Goal: Register for event/course: Sign up to attend an event or enroll in a course

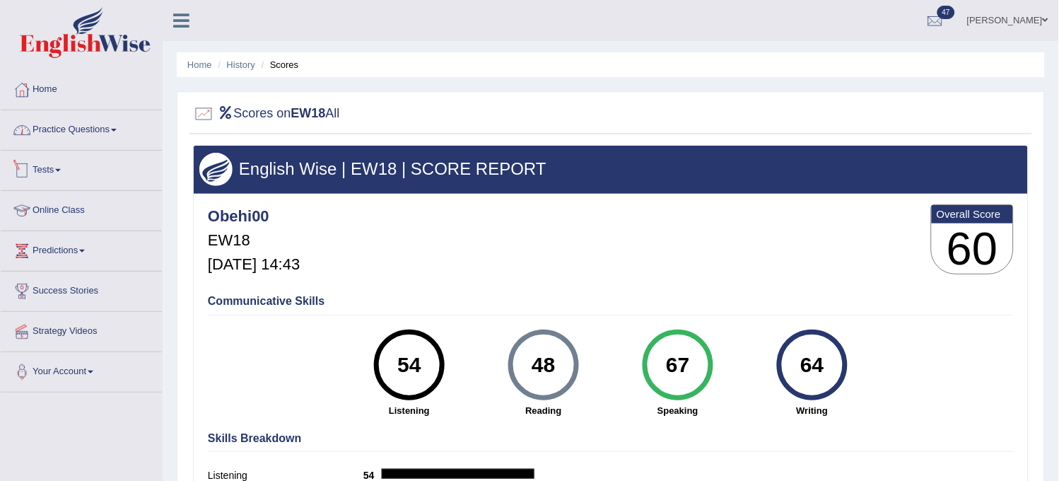
click at [144, 143] on link "Practice Questions" at bounding box center [81, 127] width 161 height 35
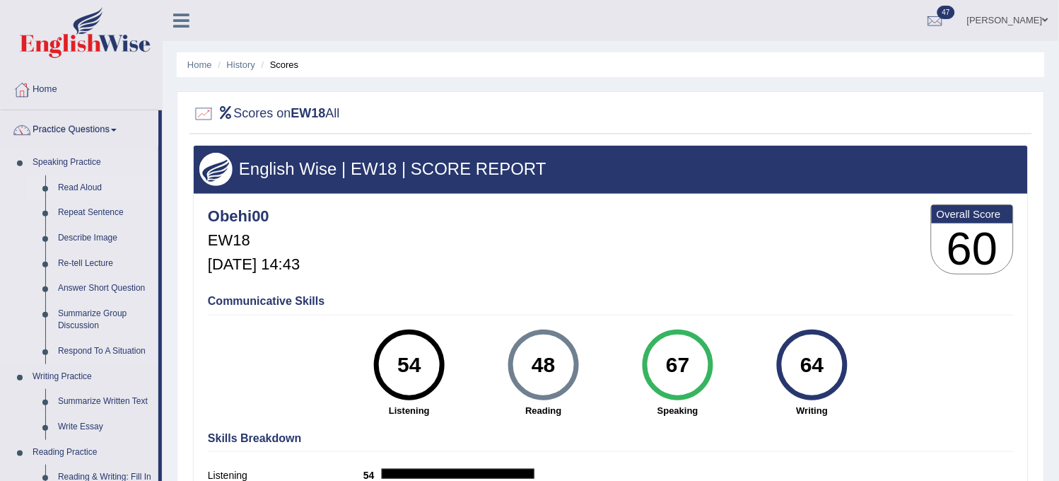
click at [86, 187] on link "Read Aloud" at bounding box center [105, 187] width 107 height 25
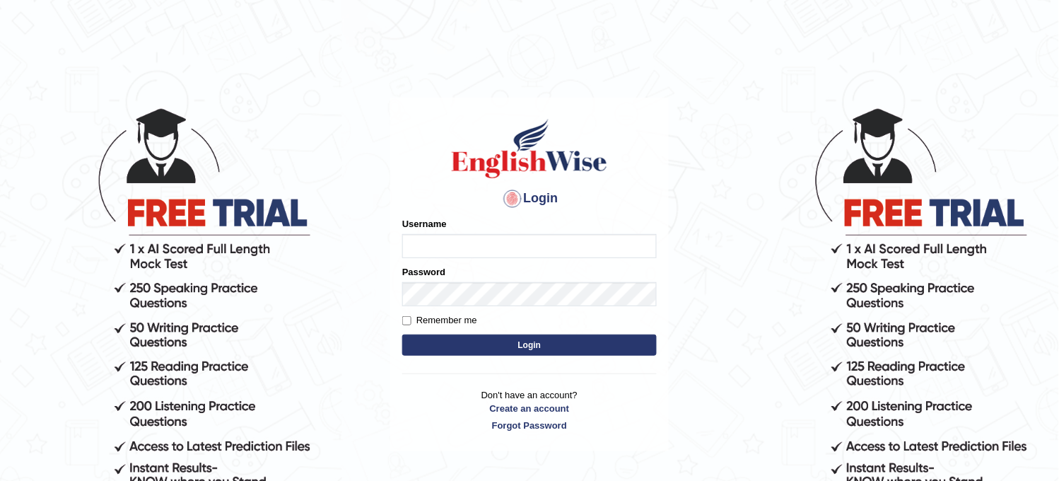
type input "obehi00"
click at [458, 343] on button "Login" at bounding box center [529, 345] width 255 height 21
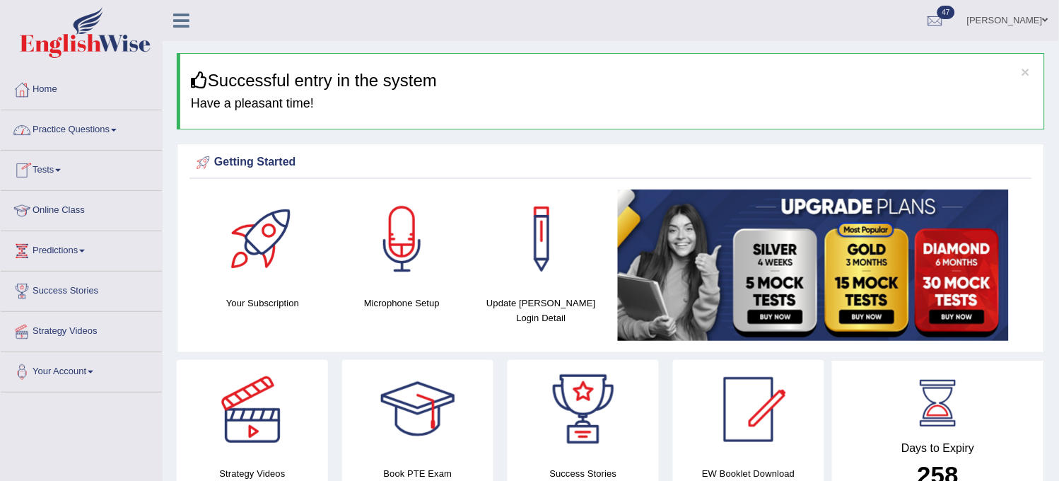
click at [69, 142] on link "Practice Questions" at bounding box center [81, 127] width 161 height 35
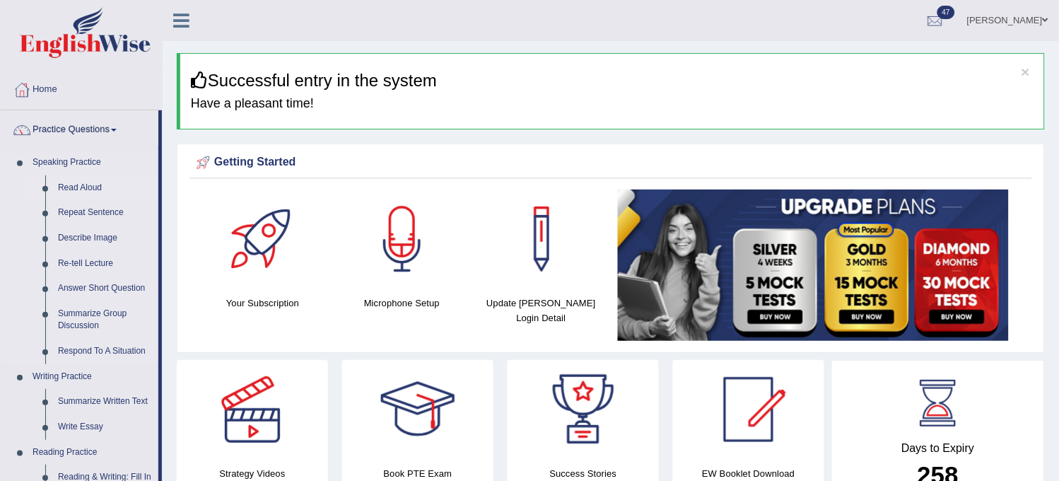
click at [75, 179] on link "Read Aloud" at bounding box center [105, 187] width 107 height 25
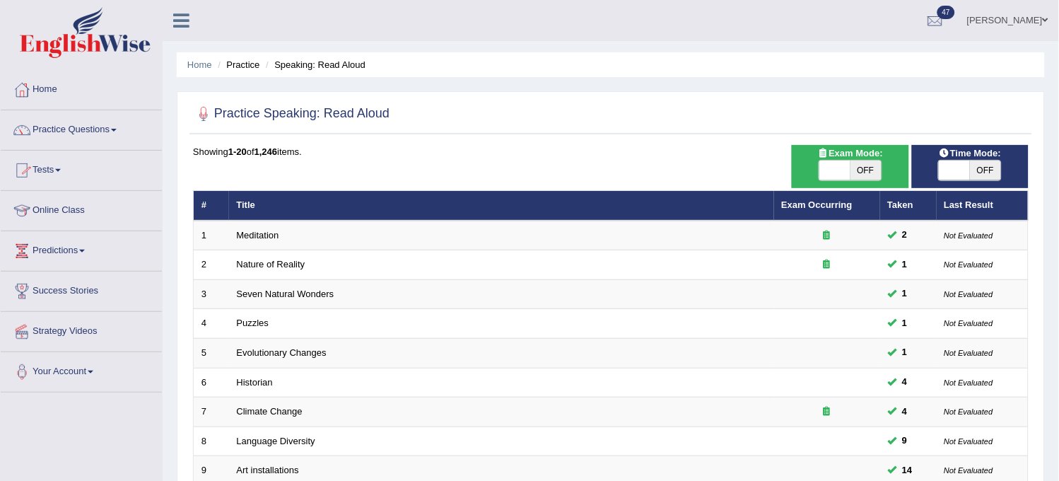
click at [979, 168] on span "OFF" at bounding box center [985, 171] width 31 height 20
checkbox input "true"
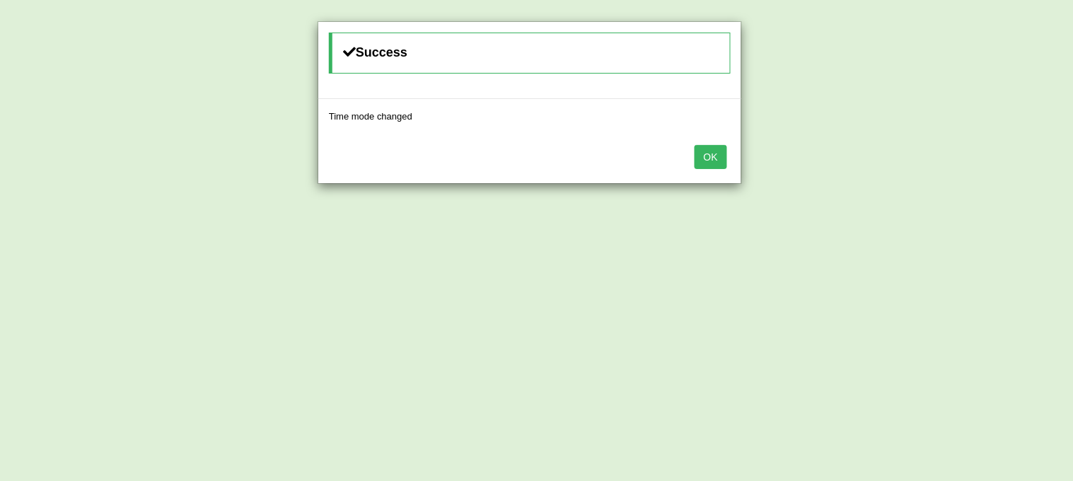
click at [704, 154] on button "OK" at bounding box center [710, 157] width 33 height 24
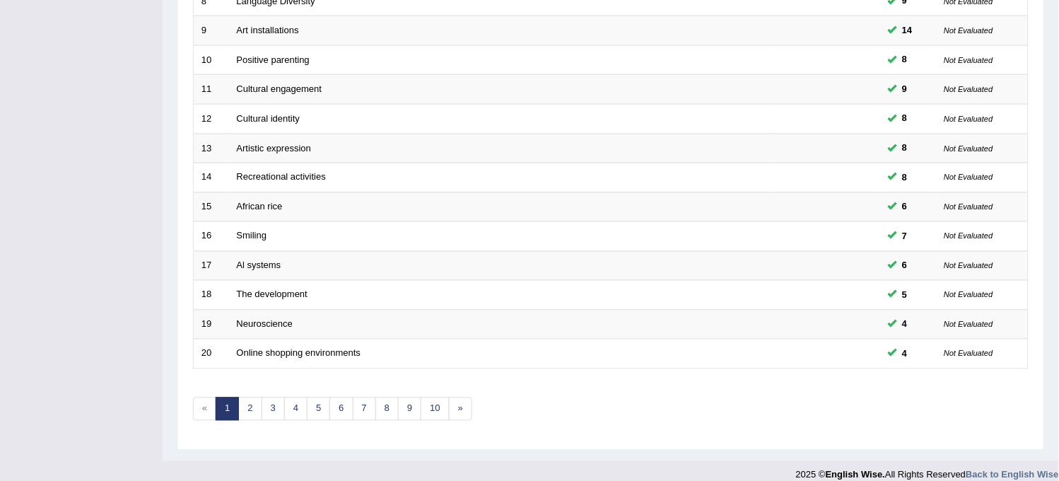
scroll to position [455, 0]
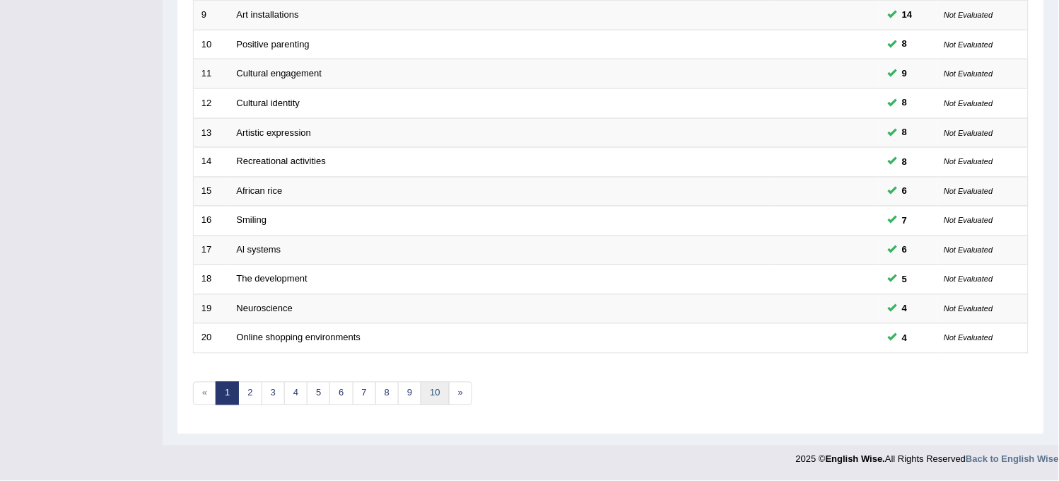
click at [428, 398] on link "10" at bounding box center [435, 393] width 28 height 23
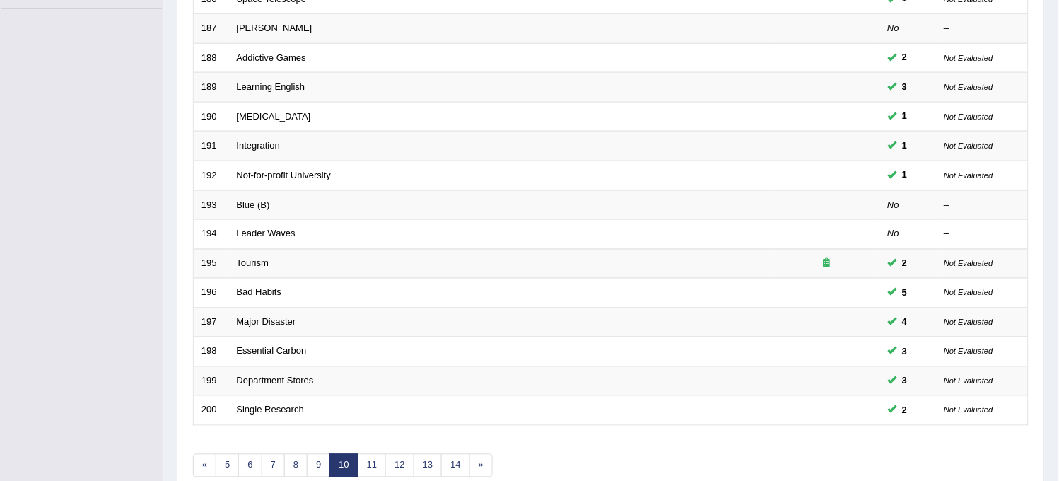
scroll to position [455, 0]
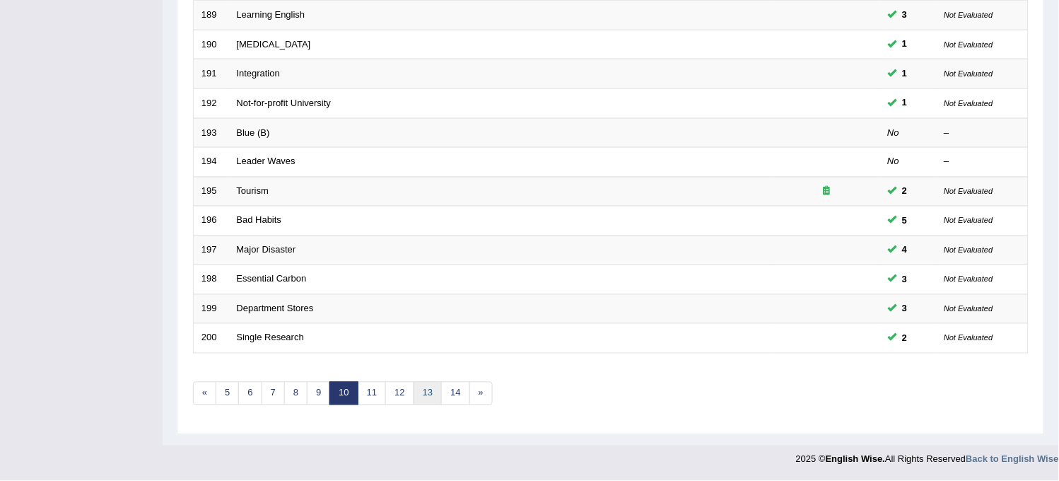
click at [441, 398] on link "13" at bounding box center [428, 393] width 28 height 23
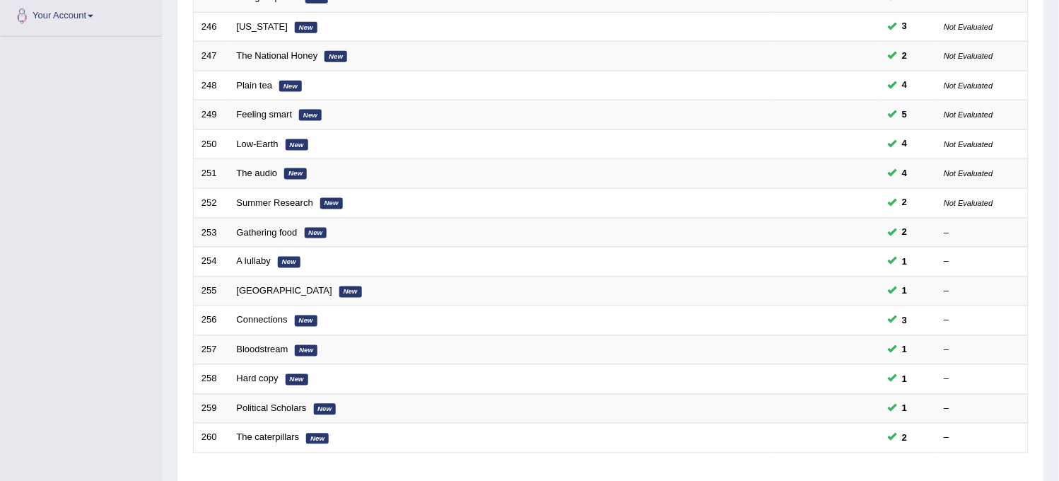
scroll to position [455, 0]
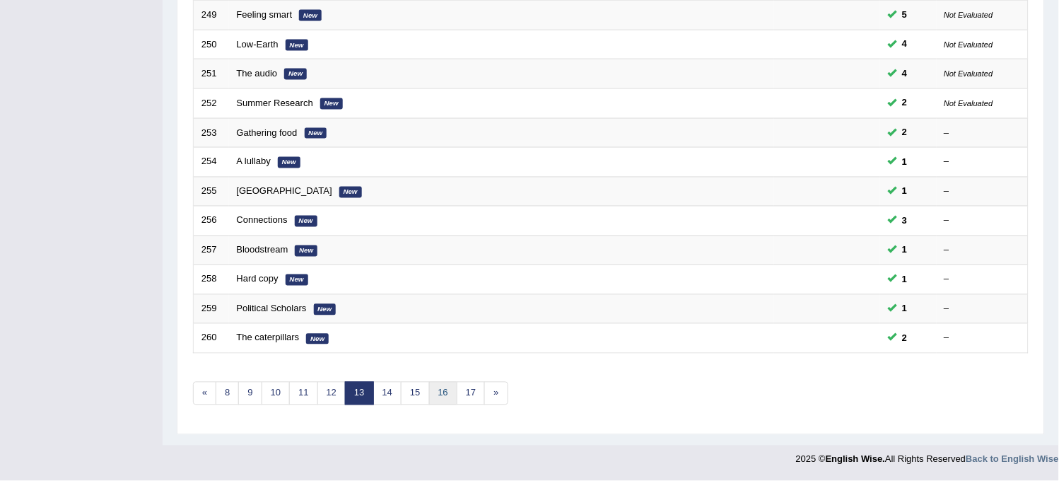
click at [450, 397] on link "16" at bounding box center [443, 393] width 28 height 23
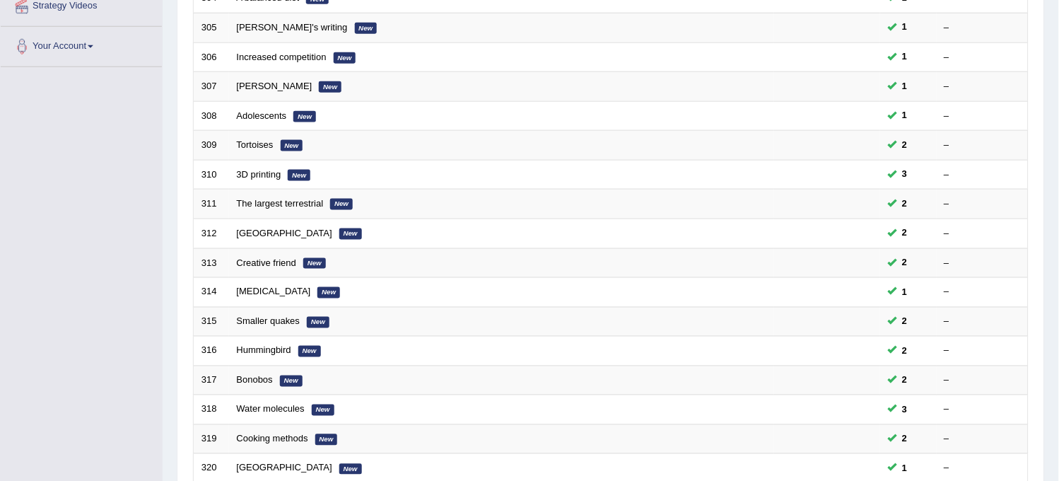
scroll to position [455, 0]
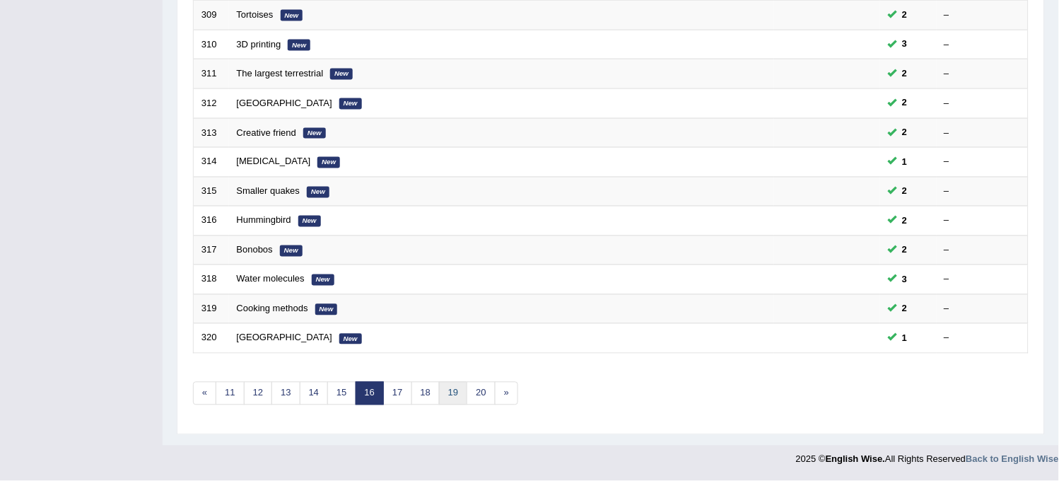
click at [450, 396] on link "19" at bounding box center [453, 393] width 28 height 23
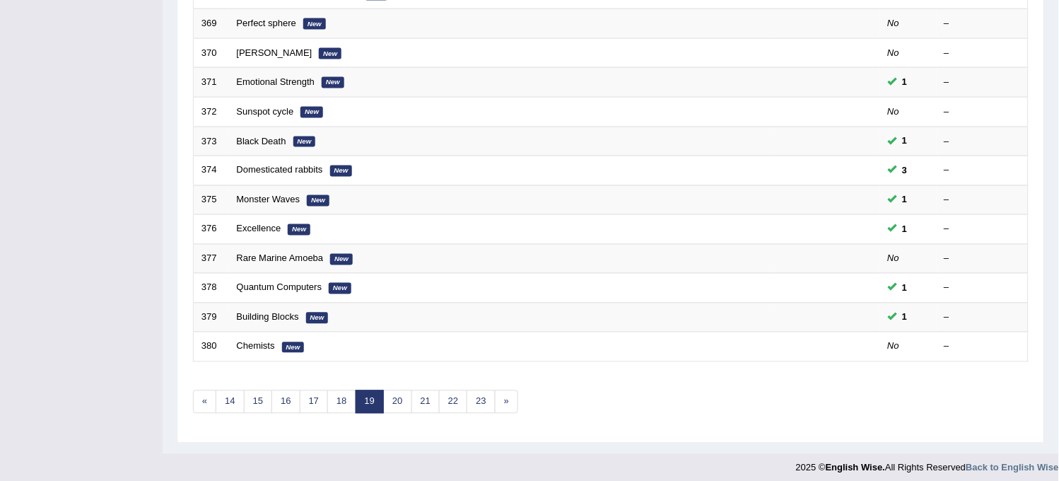
scroll to position [455, 0]
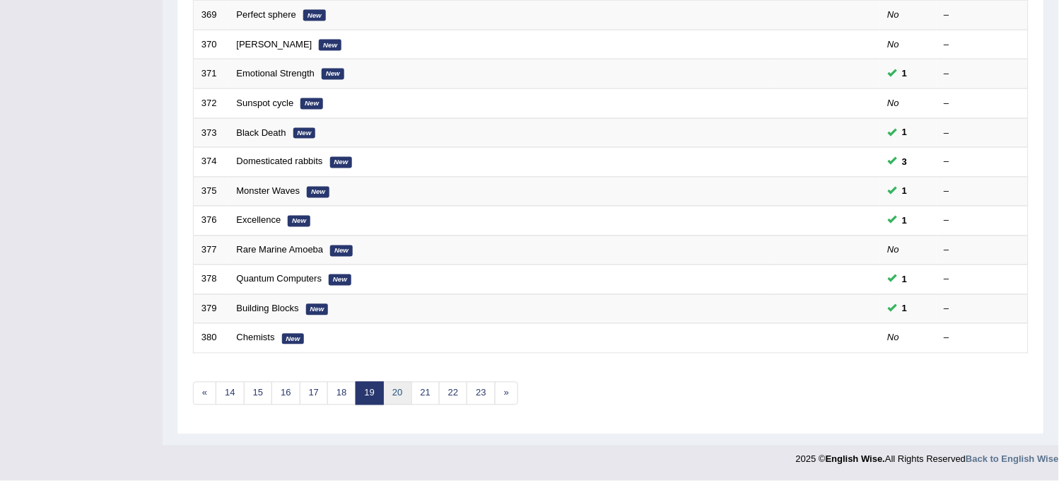
click at [400, 396] on link "20" at bounding box center [397, 393] width 28 height 23
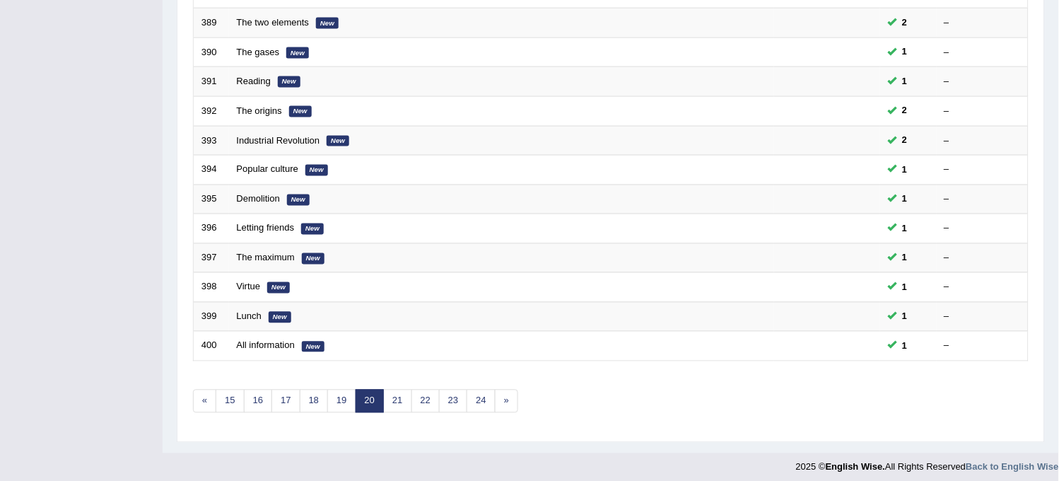
scroll to position [455, 0]
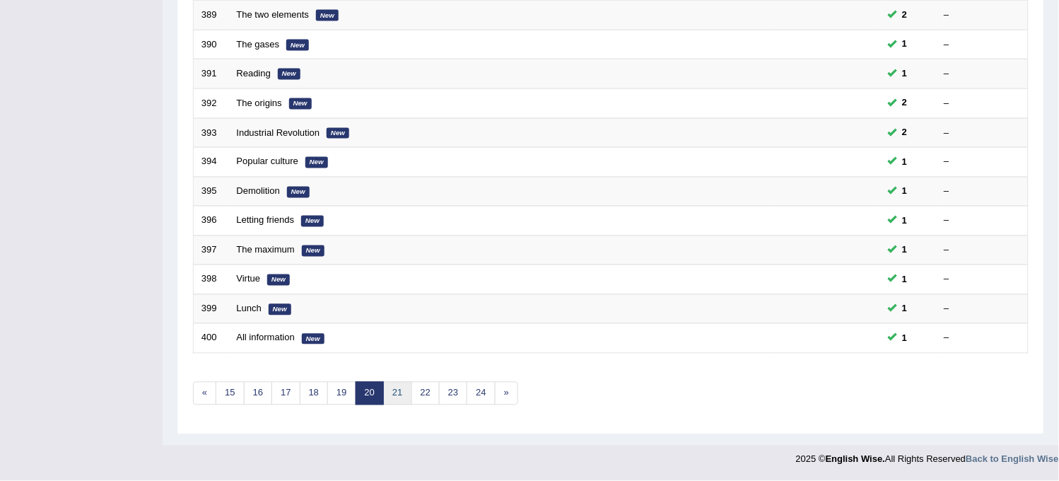
drag, startPoint x: 0, startPoint y: 0, endPoint x: 400, endPoint y: 396, distance: 563.1
click at [400, 396] on link "21" at bounding box center [397, 393] width 28 height 23
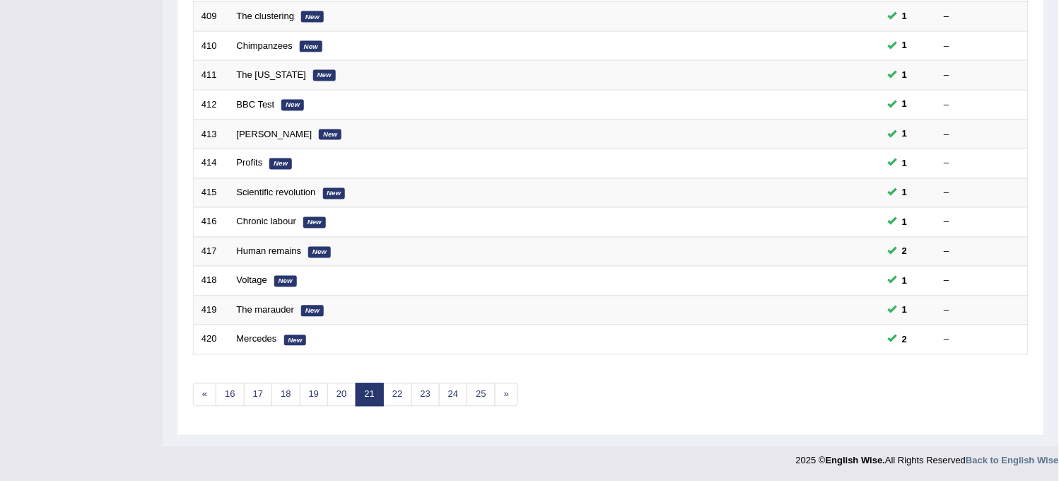
scroll to position [455, 0]
drag, startPoint x: 0, startPoint y: 0, endPoint x: 400, endPoint y: 396, distance: 563.1
click at [400, 396] on link "22" at bounding box center [397, 393] width 28 height 23
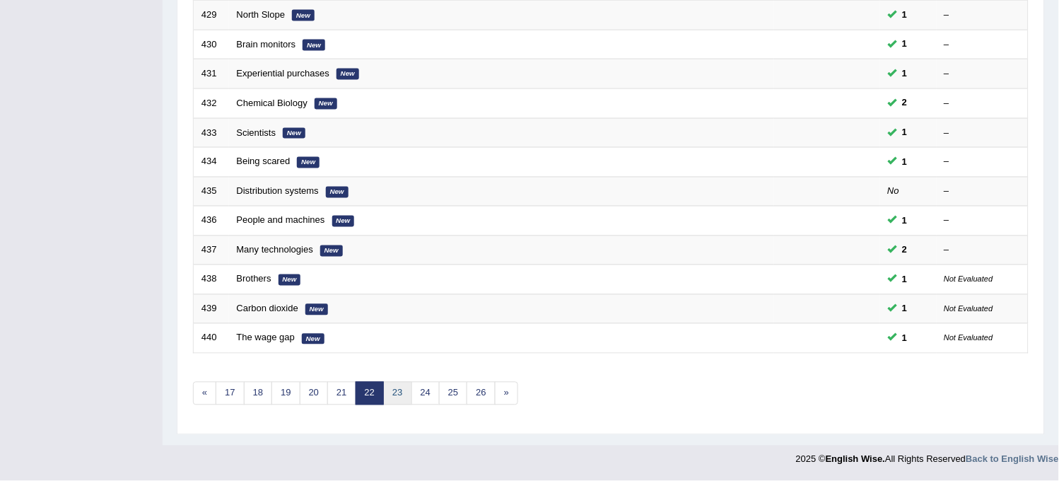
drag, startPoint x: 0, startPoint y: 0, endPoint x: 400, endPoint y: 396, distance: 563.1
click at [400, 396] on link "23" at bounding box center [397, 393] width 28 height 23
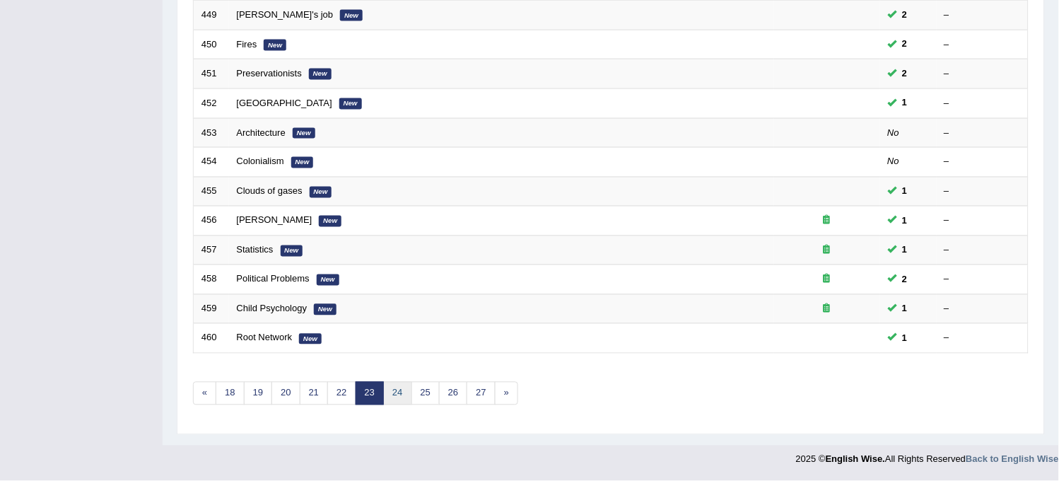
drag, startPoint x: 0, startPoint y: 0, endPoint x: 400, endPoint y: 396, distance: 563.1
click at [400, 396] on link "24" at bounding box center [397, 393] width 28 height 23
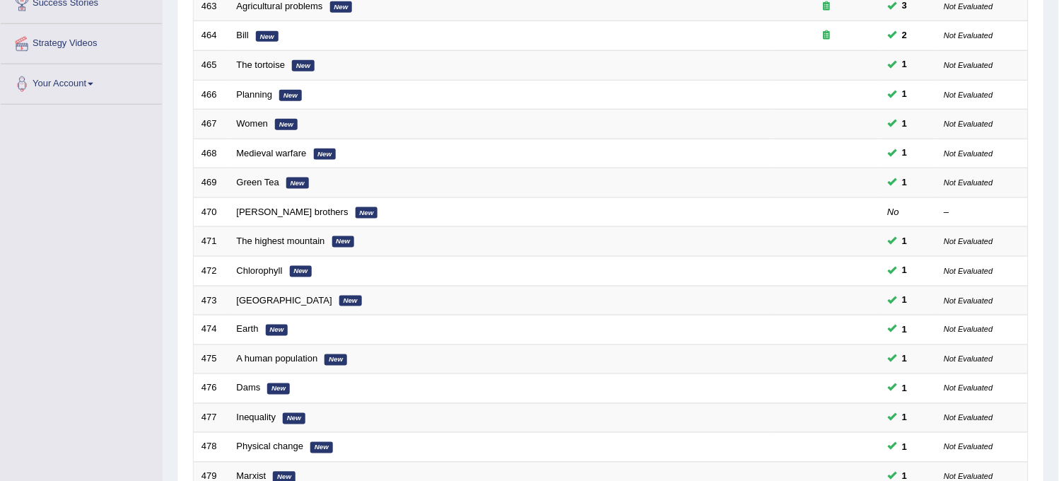
scroll to position [455, 0]
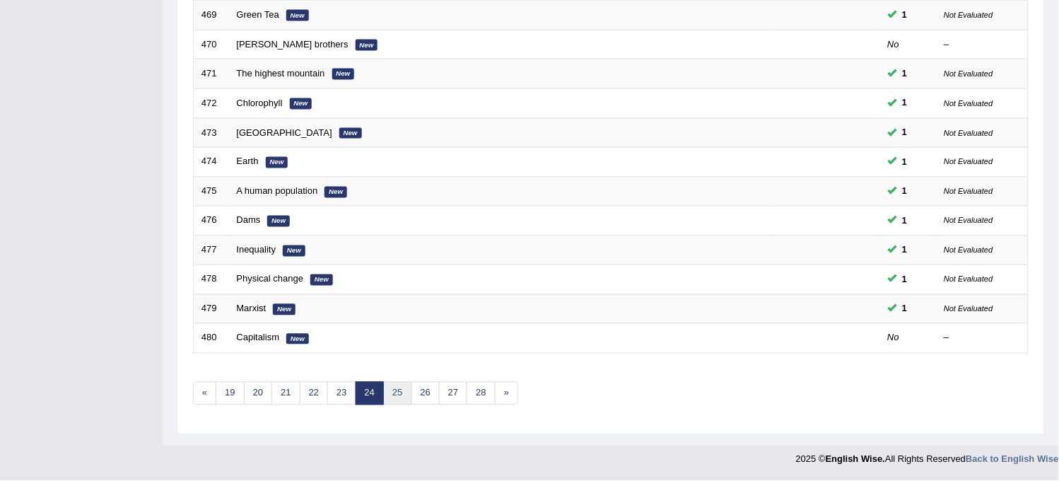
drag, startPoint x: 0, startPoint y: 0, endPoint x: 400, endPoint y: 396, distance: 563.1
click at [400, 396] on link "25" at bounding box center [397, 393] width 28 height 23
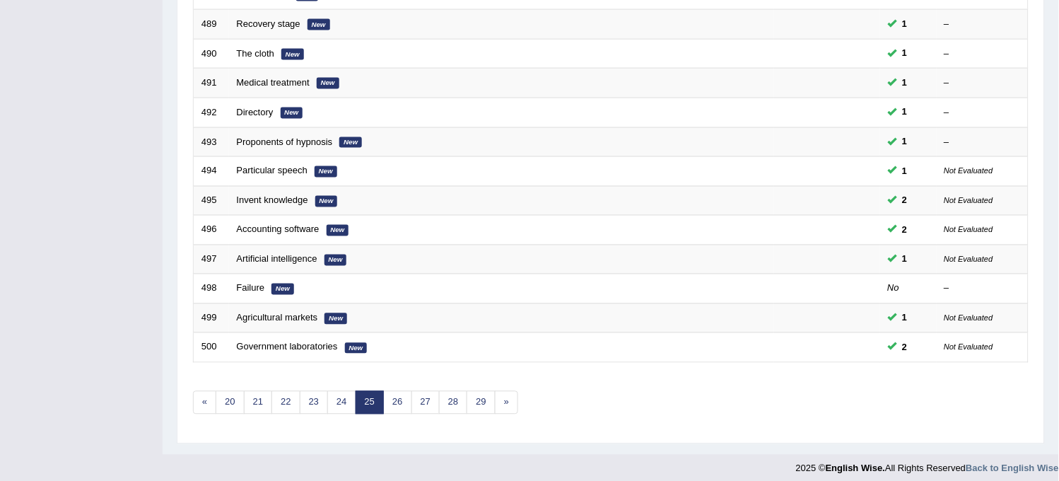
scroll to position [455, 0]
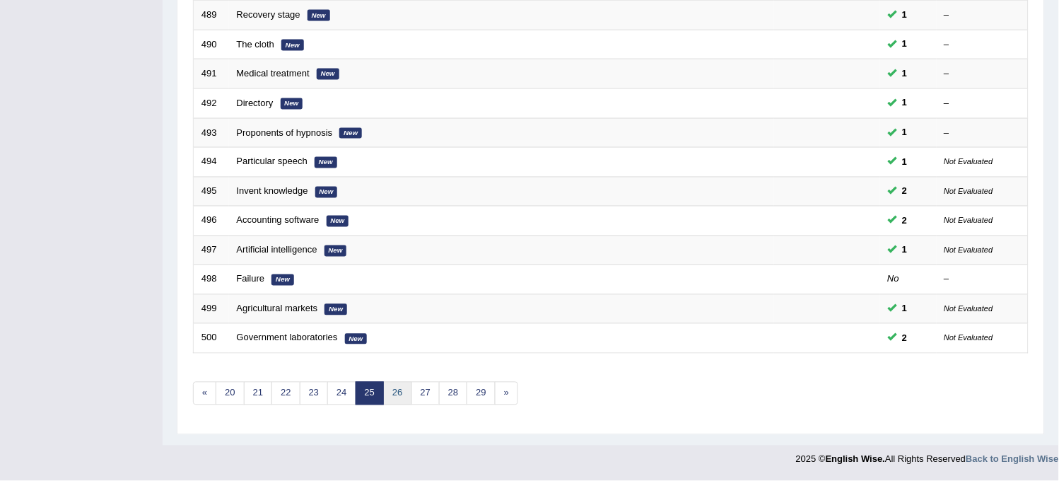
drag, startPoint x: 0, startPoint y: 0, endPoint x: 400, endPoint y: 396, distance: 563.1
click at [400, 396] on link "26" at bounding box center [397, 393] width 28 height 23
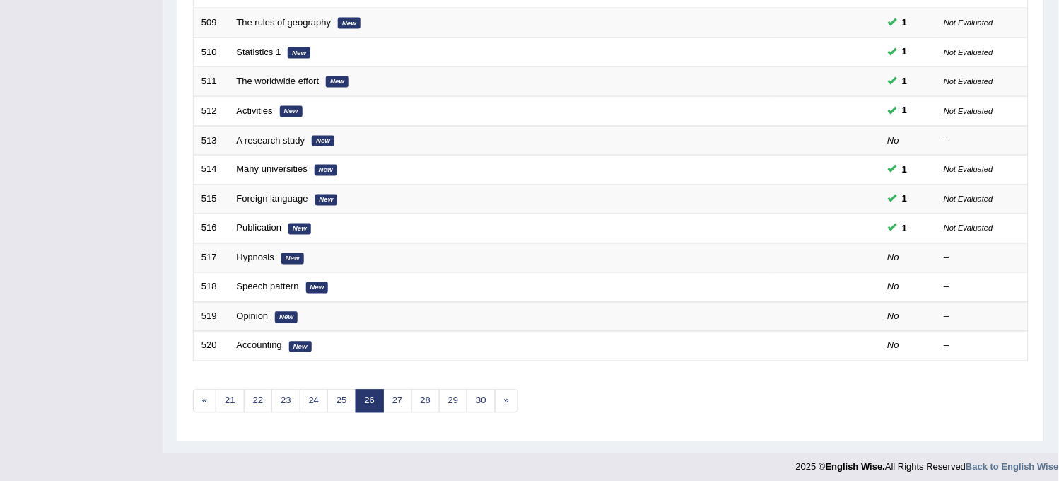
scroll to position [455, 0]
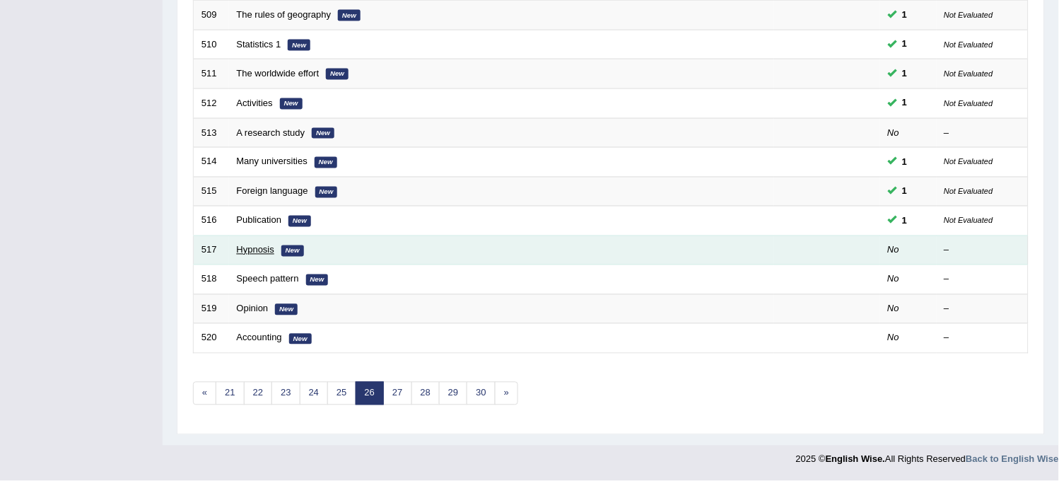
click at [260, 248] on link "Hypnosis" at bounding box center [255, 250] width 37 height 11
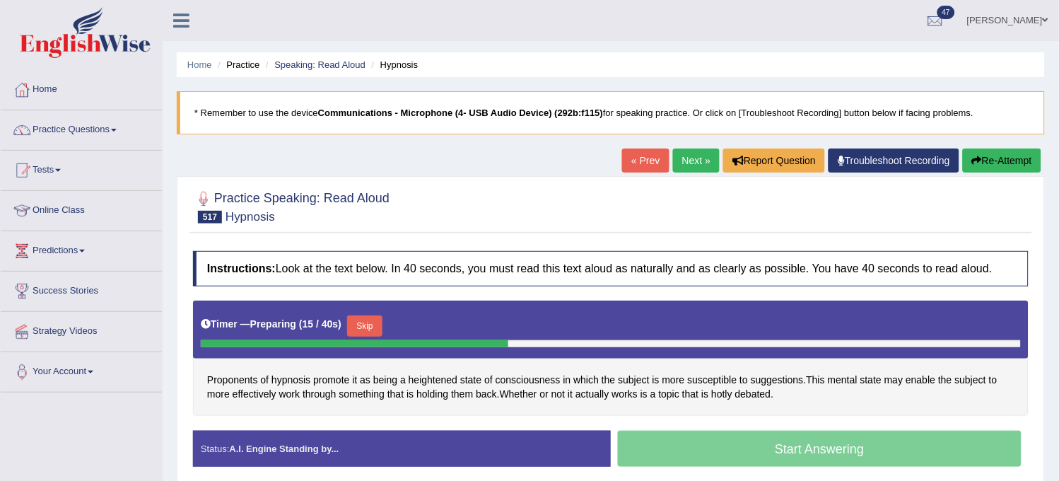
click at [681, 153] on link "Next »" at bounding box center [696, 161] width 47 height 24
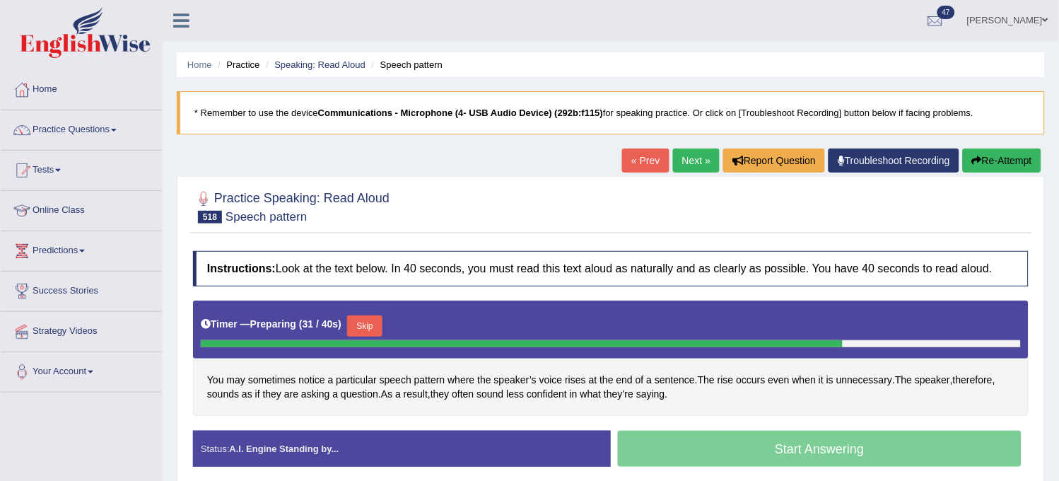
click at [371, 320] on button "Skip" at bounding box center [364, 325] width 35 height 21
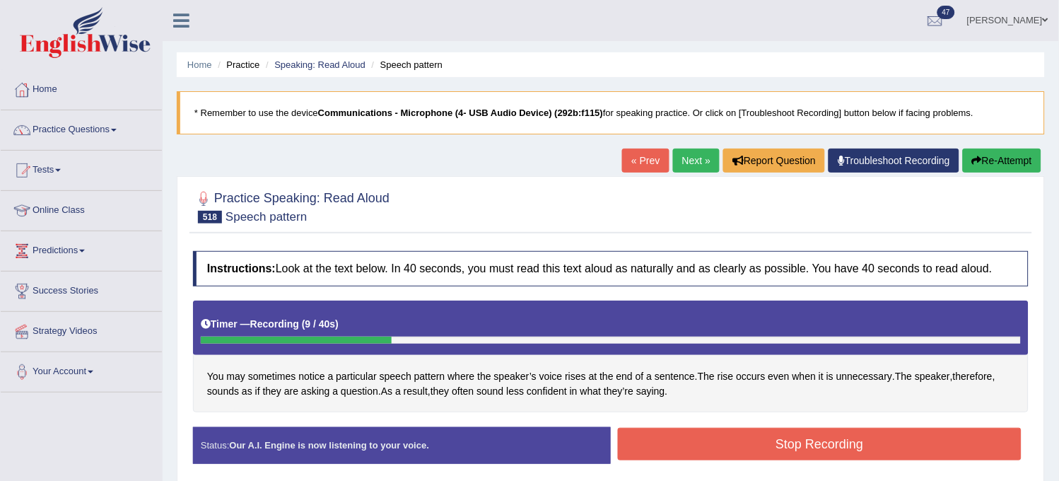
click at [986, 161] on button "Re-Attempt" at bounding box center [1002, 161] width 78 height 24
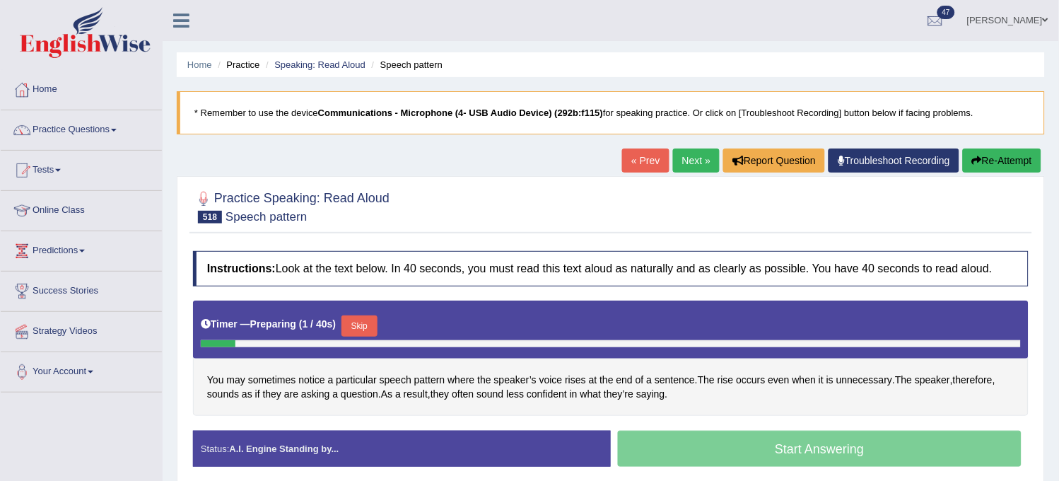
click at [358, 328] on button "Skip" at bounding box center [359, 325] width 35 height 21
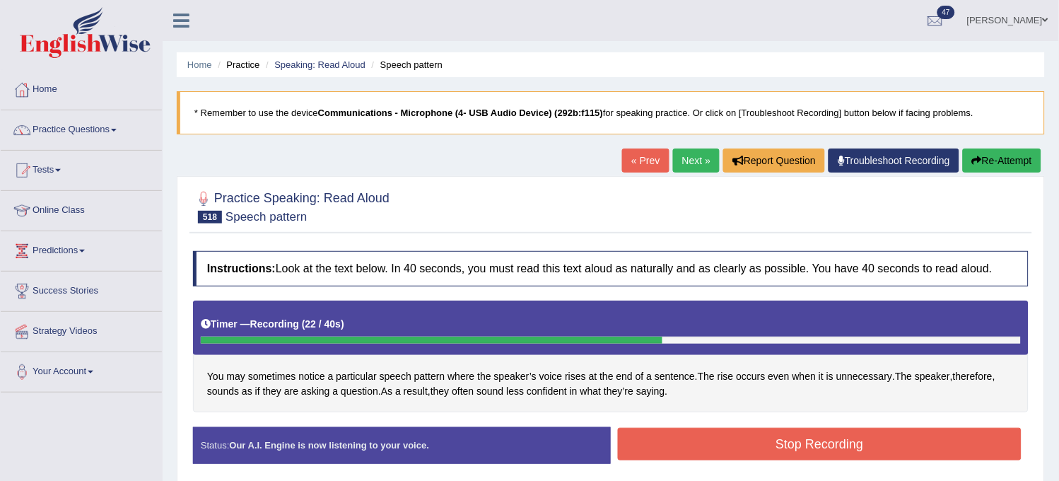
click at [721, 436] on button "Stop Recording" at bounding box center [820, 444] width 404 height 33
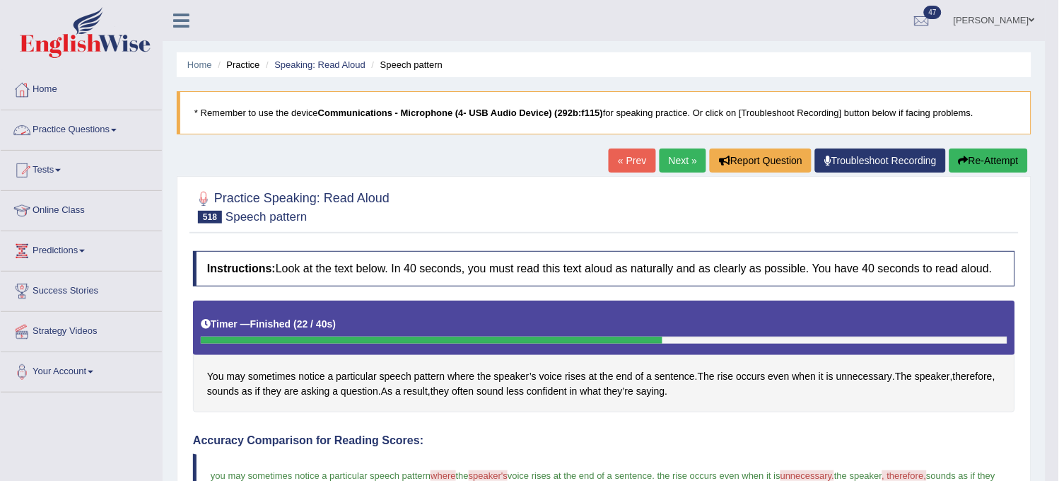
click at [79, 136] on link "Practice Questions" at bounding box center [81, 127] width 161 height 35
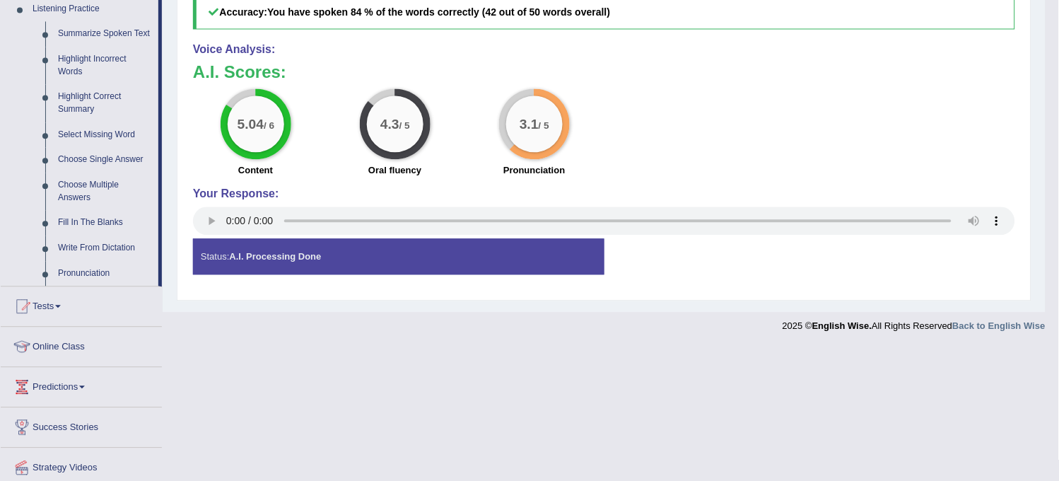
scroll to position [668, 0]
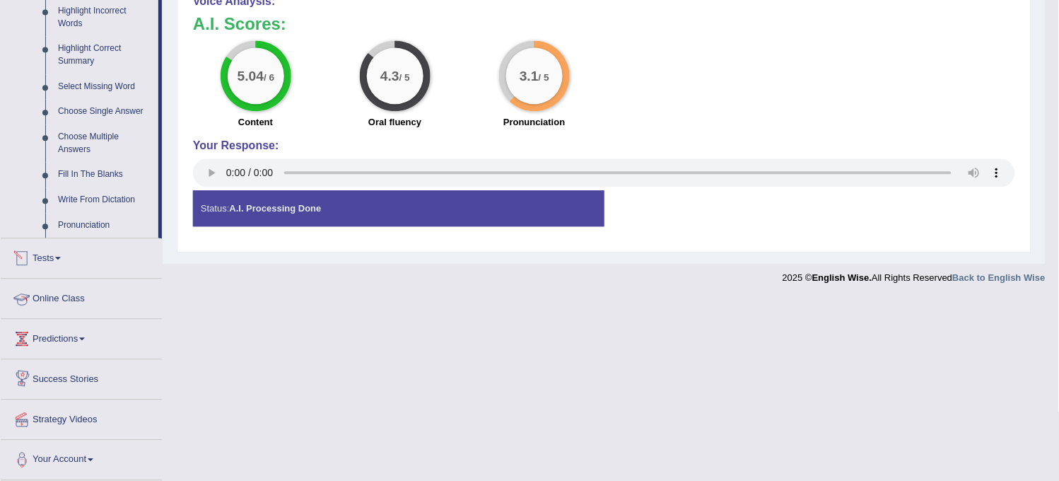
click at [67, 266] on link "Tests" at bounding box center [81, 255] width 161 height 35
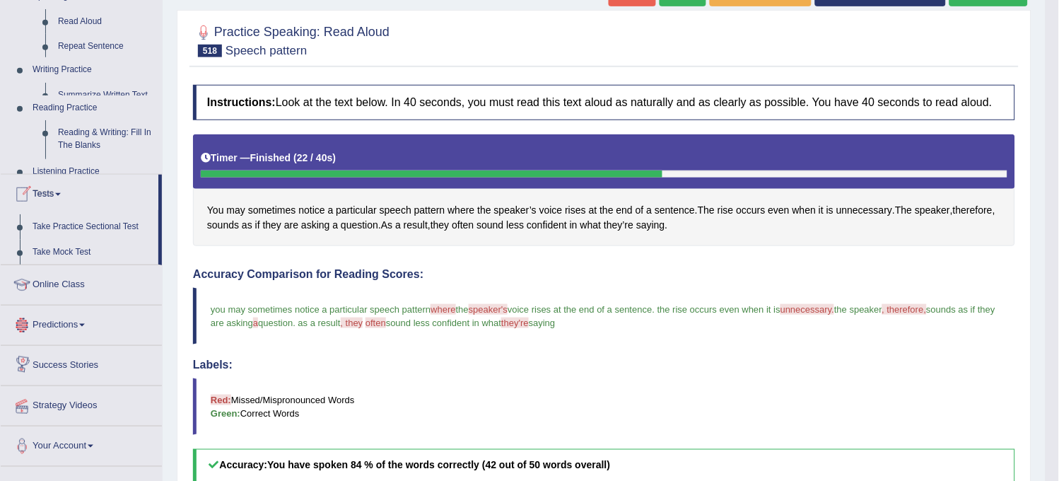
scroll to position [152, 0]
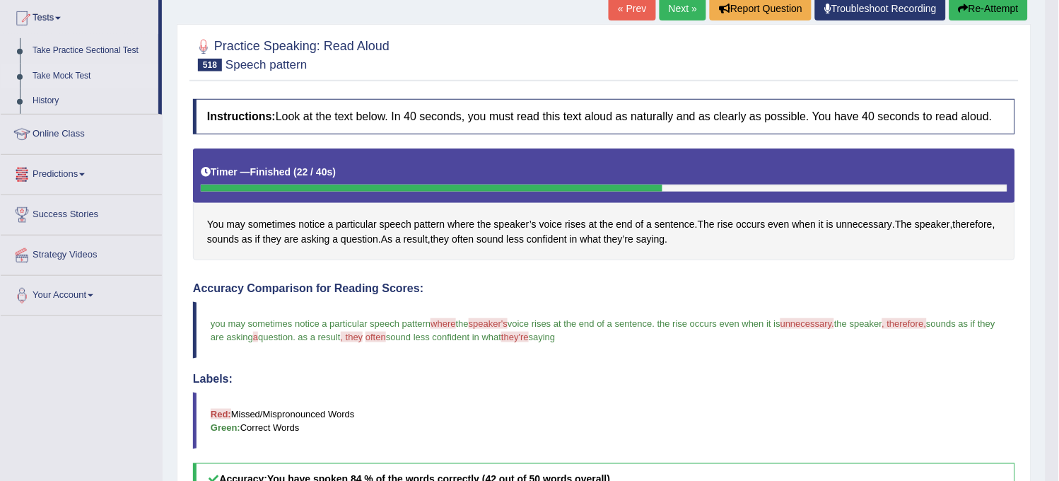
click at [69, 69] on link "Take Mock Test" at bounding box center [92, 76] width 132 height 25
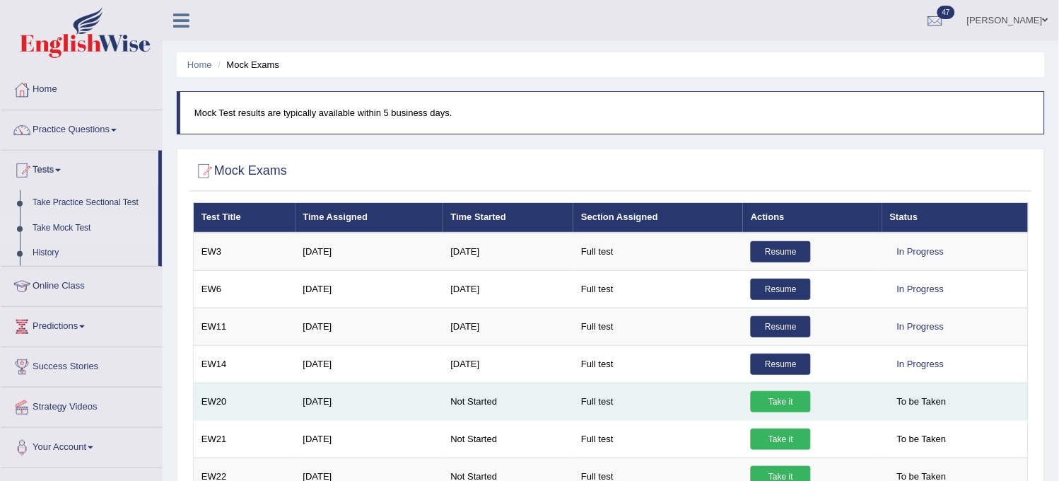
click at [767, 407] on link "Take it" at bounding box center [781, 401] width 60 height 21
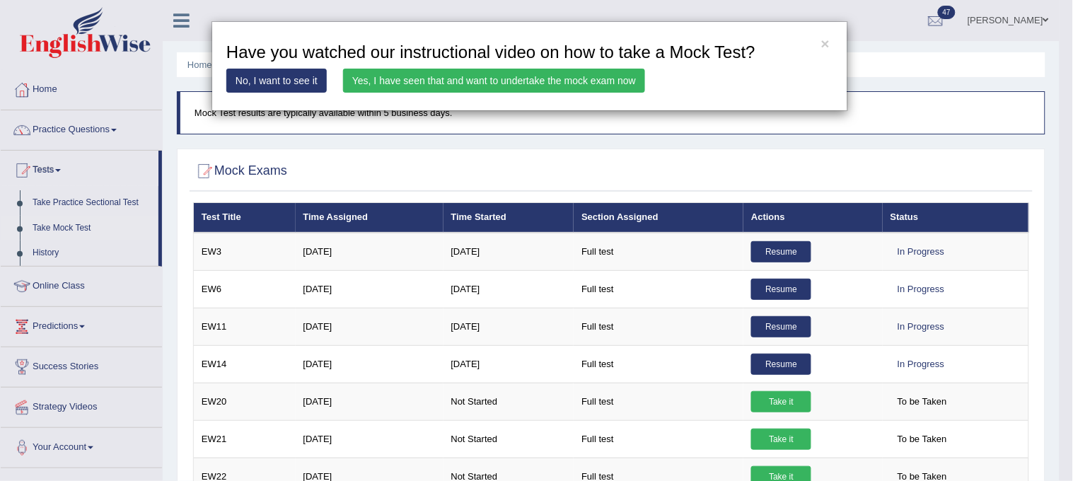
click at [543, 82] on link "Yes, I have seen that and want to undertake the mock exam now" at bounding box center [494, 81] width 302 height 24
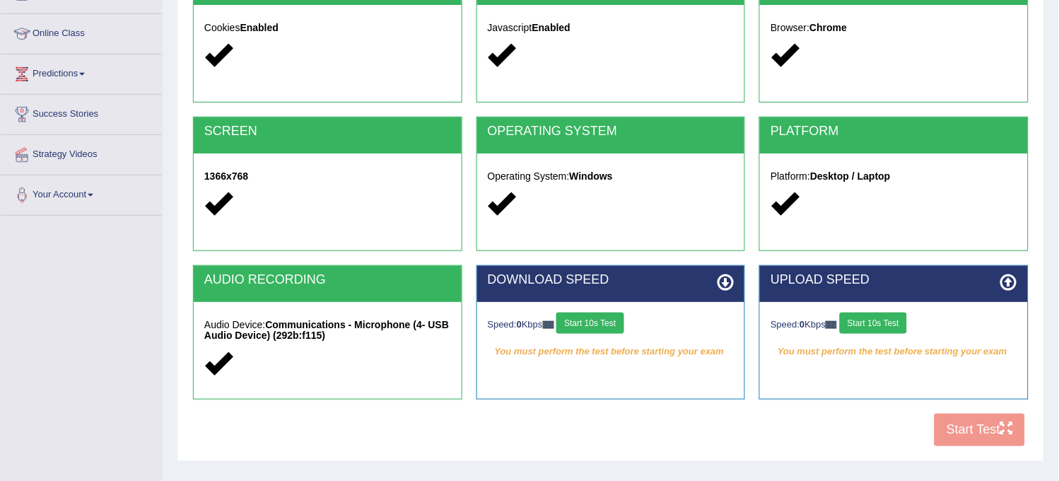
scroll to position [262, 0]
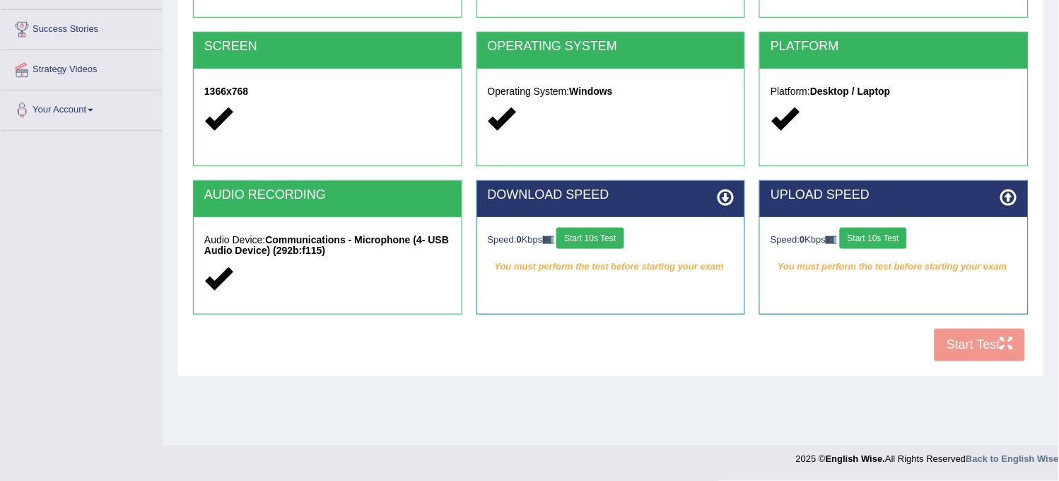
click at [600, 232] on button "Start 10s Test" at bounding box center [590, 238] width 67 height 21
click at [866, 238] on button "Start 10s Test" at bounding box center [873, 238] width 67 height 21
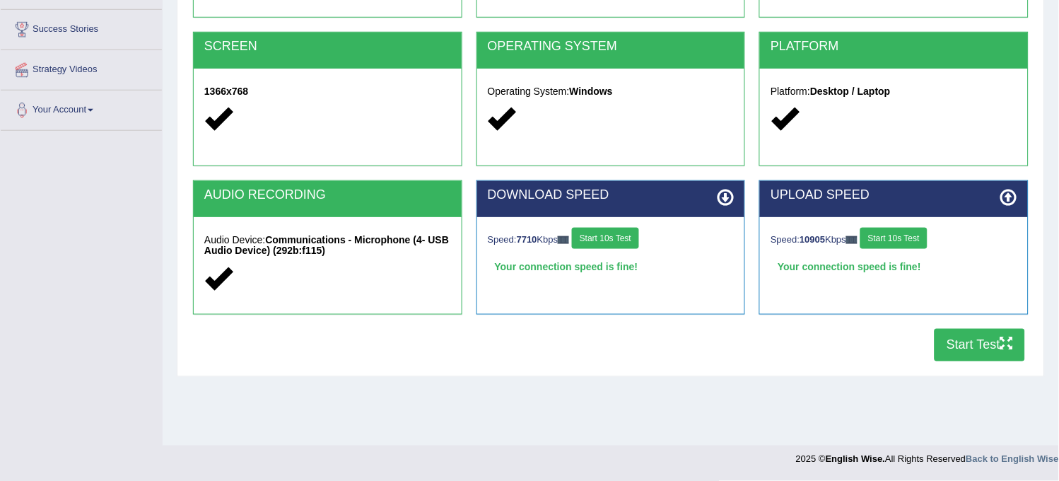
click at [952, 354] on button "Start Test" at bounding box center [980, 345] width 91 height 33
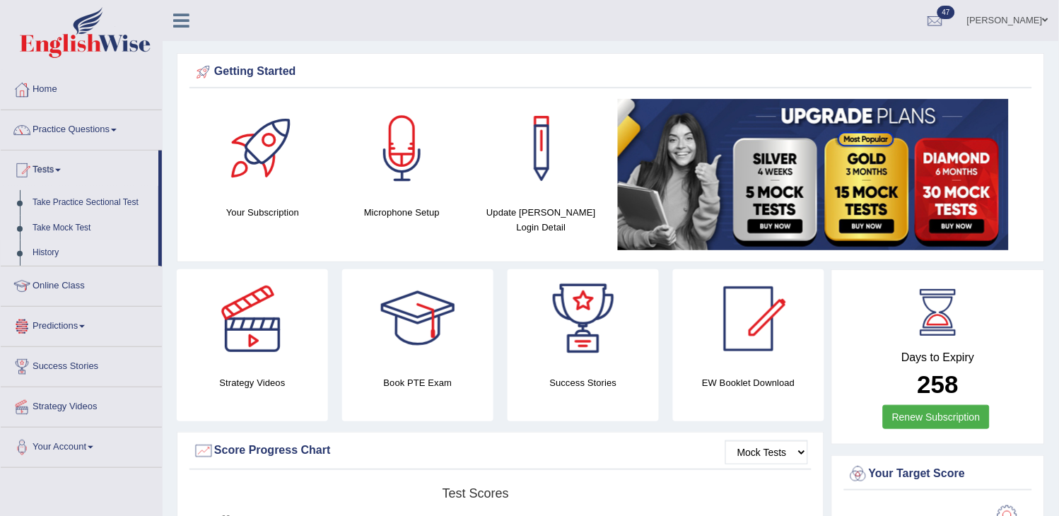
click at [51, 251] on link "History" at bounding box center [92, 252] width 132 height 25
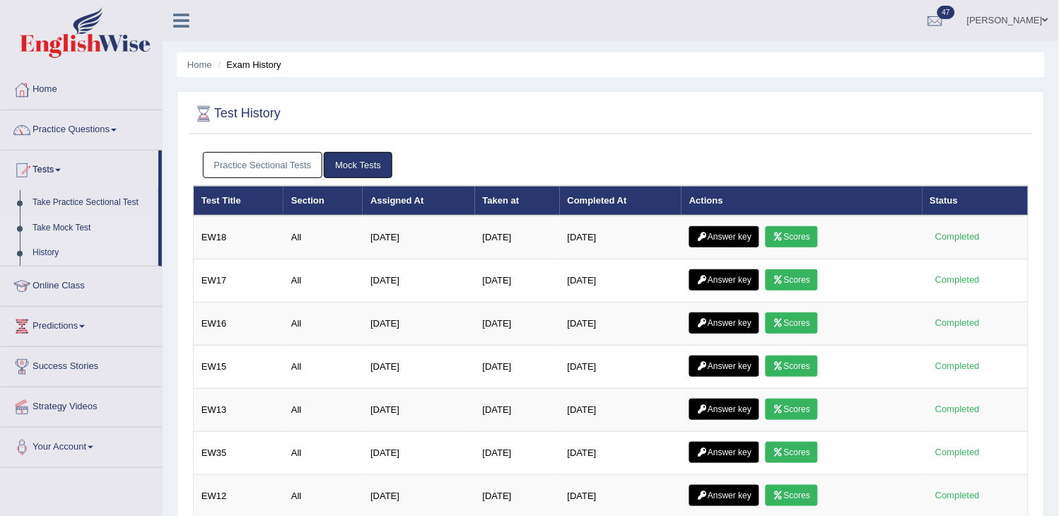
click at [59, 231] on link "Take Mock Test" at bounding box center [92, 228] width 132 height 25
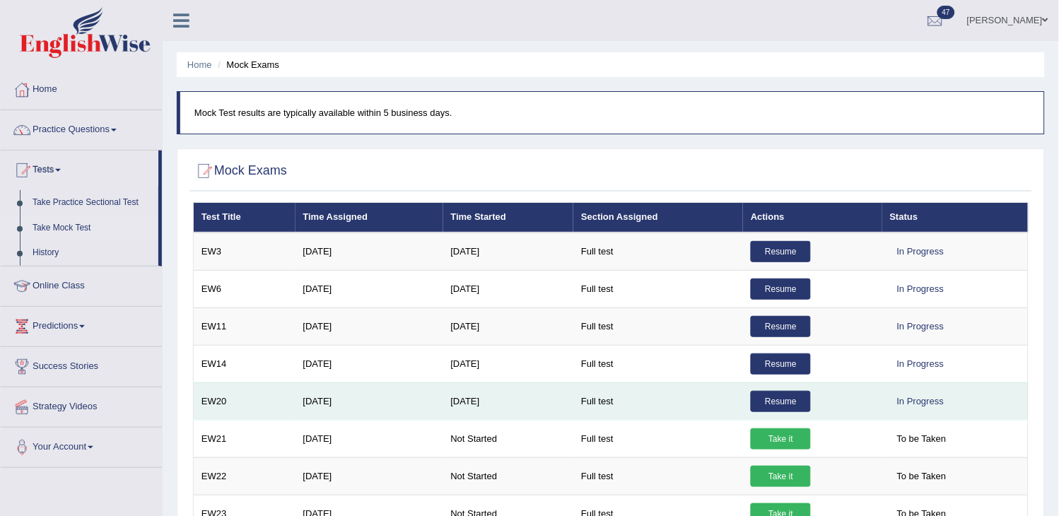
click at [789, 403] on link "Resume" at bounding box center [781, 401] width 60 height 21
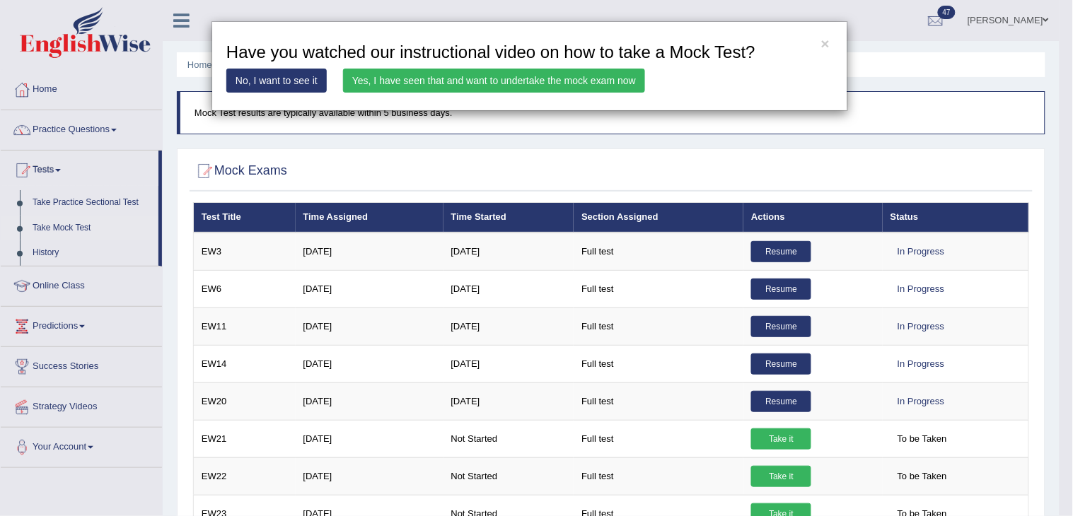
click at [547, 75] on link "Yes, I have seen that and want to undertake the mock exam now" at bounding box center [494, 81] width 302 height 24
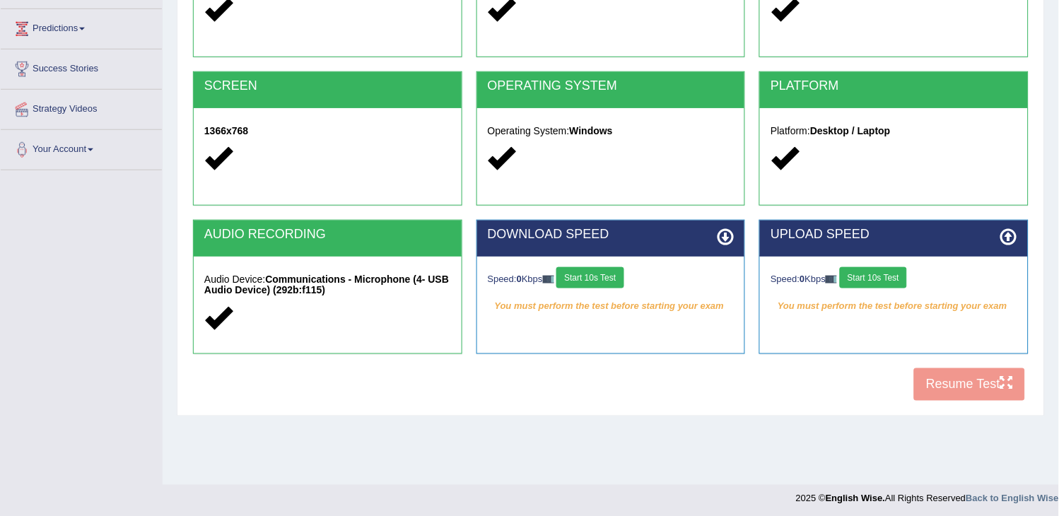
scroll to position [226, 0]
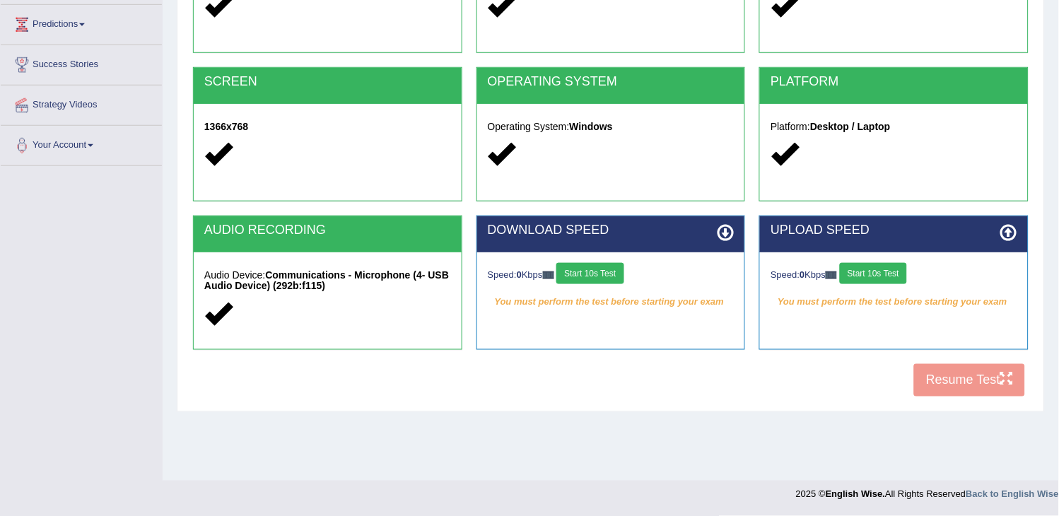
click at [594, 273] on button "Start 10s Test" at bounding box center [590, 273] width 67 height 21
click at [878, 272] on button "Start 10s Test" at bounding box center [873, 273] width 67 height 21
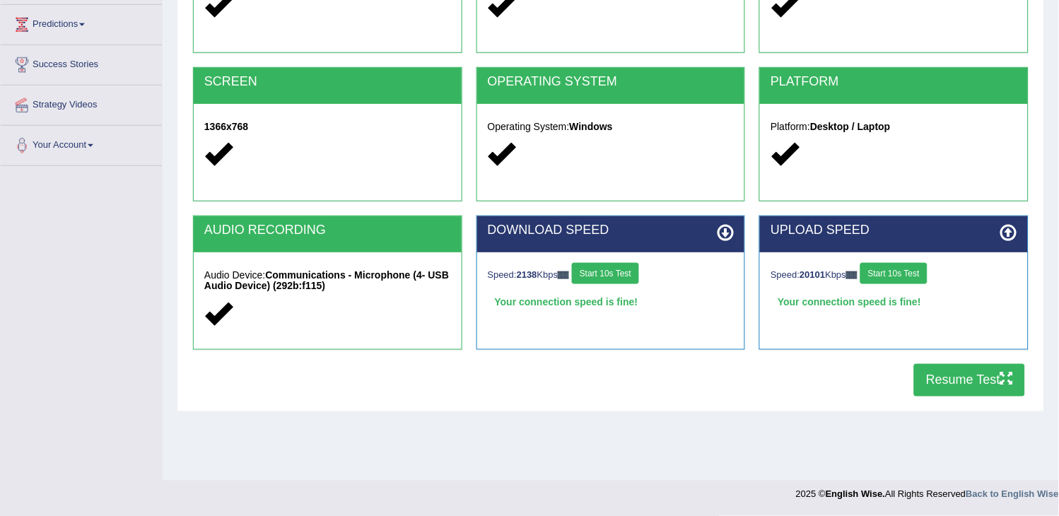
click at [950, 373] on button "Resume Test" at bounding box center [969, 380] width 111 height 33
